Goal: Obtain resource: Download file/media

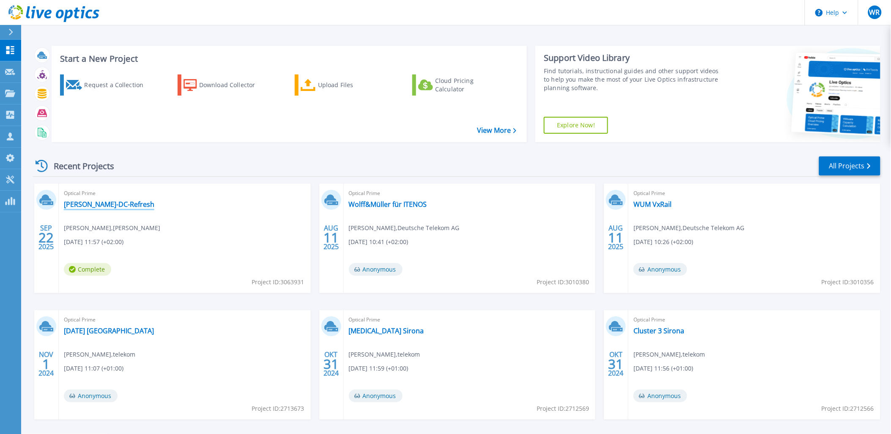
click at [70, 205] on link "[PERSON_NAME]-DC-Refresh" at bounding box center [109, 204] width 91 height 8
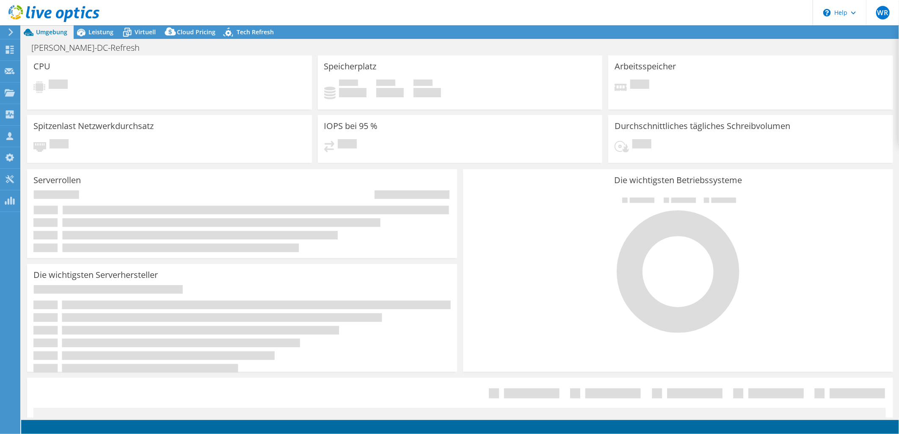
select select "USD"
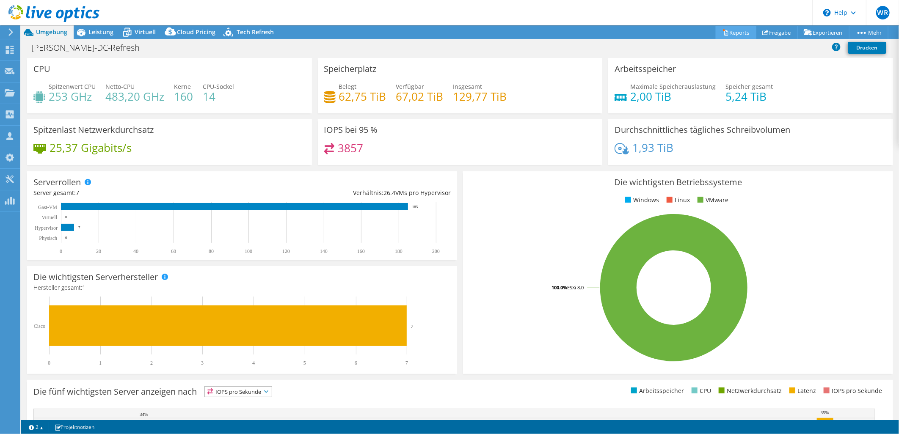
click at [740, 36] on link "Reports" at bounding box center [735, 32] width 41 height 13
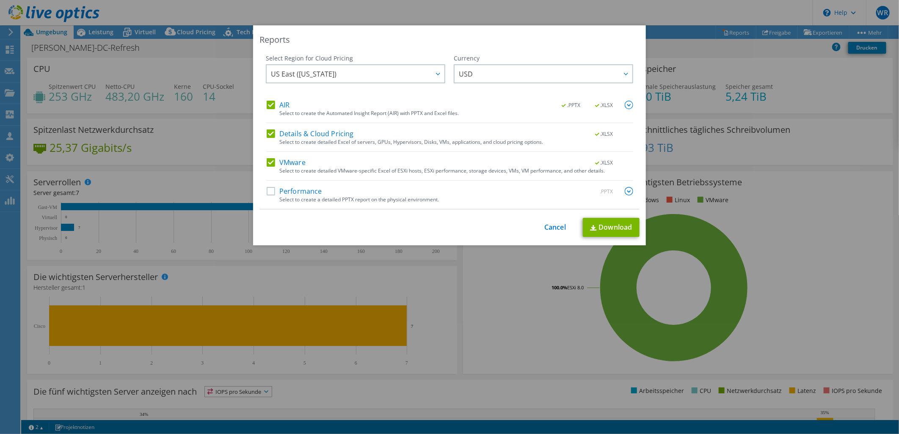
click at [261, 104] on div "Select Region for Cloud Pricing Asia Pacific (Hong Kong) Asia Pacific (Mumbai) …" at bounding box center [449, 131] width 380 height 155
click at [268, 102] on label "AIR" at bounding box center [278, 105] width 23 height 8
click at [0, 0] on input "AIR" at bounding box center [0, 0] width 0 height 0
click at [267, 136] on label "Details & Cloud Pricing" at bounding box center [310, 133] width 87 height 8
click at [0, 0] on input "Details & Cloud Pricing" at bounding box center [0, 0] width 0 height 0
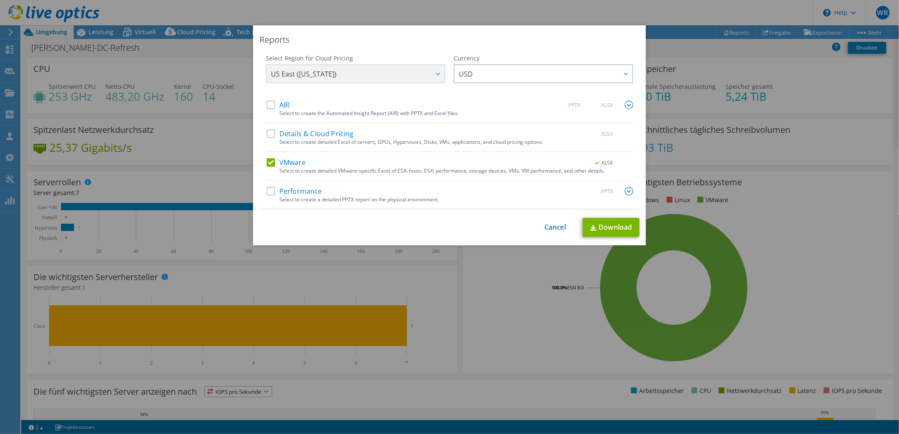
click at [267, 164] on label "VMware" at bounding box center [286, 162] width 39 height 8
click at [0, 0] on input "VMware" at bounding box center [0, 0] width 0 height 0
click at [268, 192] on label "Performance" at bounding box center [294, 191] width 55 height 8
click at [0, 0] on input "Performance" at bounding box center [0, 0] width 0 height 0
click at [608, 226] on link "Download" at bounding box center [611, 227] width 57 height 19
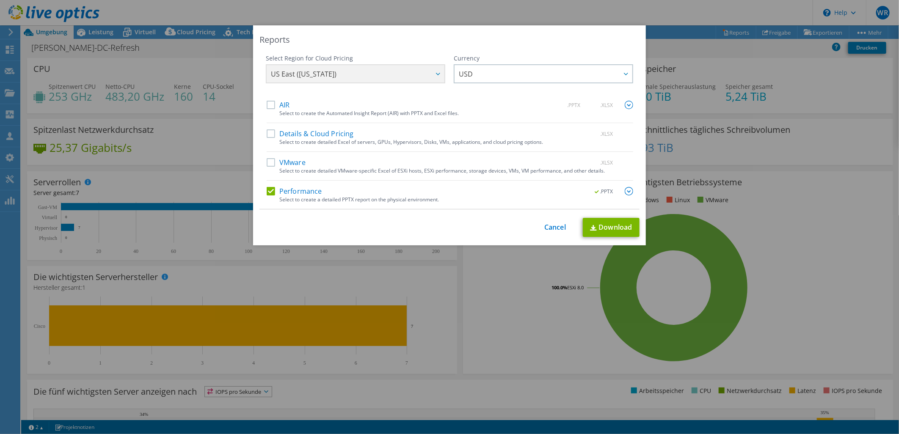
click at [657, 11] on div "Reports Select Region for Cloud Pricing Asia Pacific (Hong Kong) Asia Pacific (…" at bounding box center [449, 217] width 899 height 434
